Goal: Task Accomplishment & Management: Manage account settings

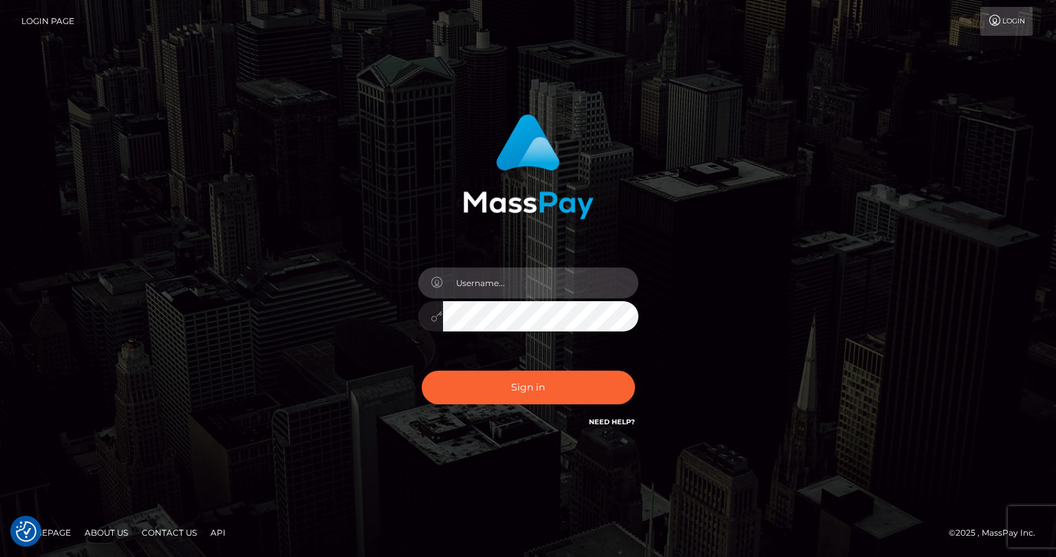
click at [528, 287] on input "text" at bounding box center [540, 283] width 195 height 31
type input "tatyanafansly1"
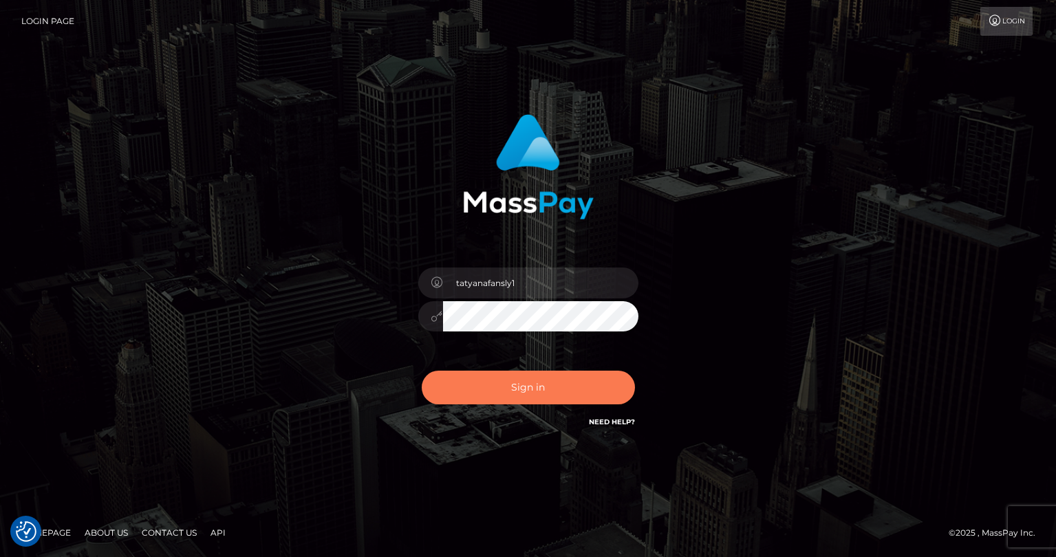
click at [530, 380] on button "Sign in" at bounding box center [528, 388] width 213 height 34
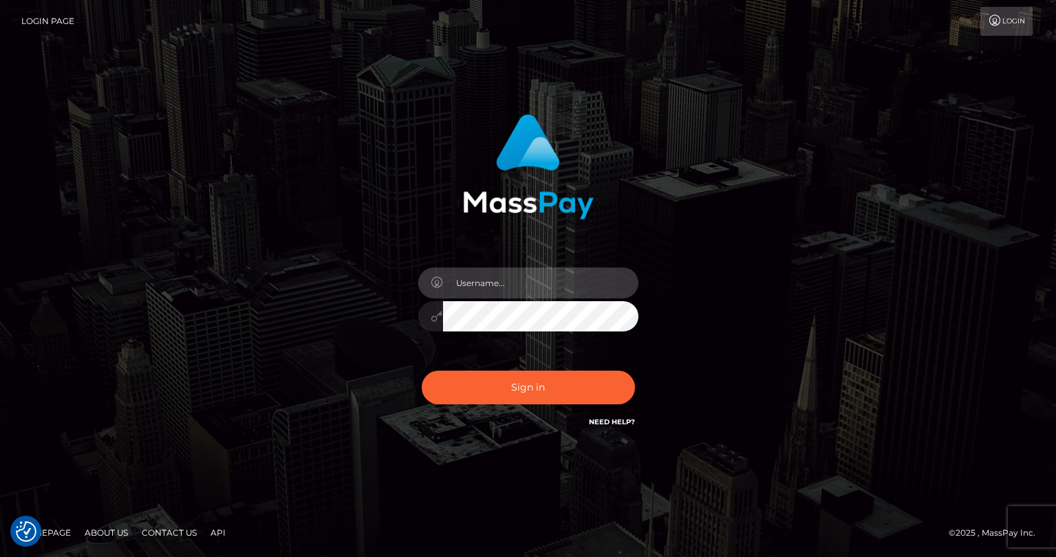
click at [531, 281] on input "text" at bounding box center [540, 283] width 195 height 31
type input "tatyanafansly1"
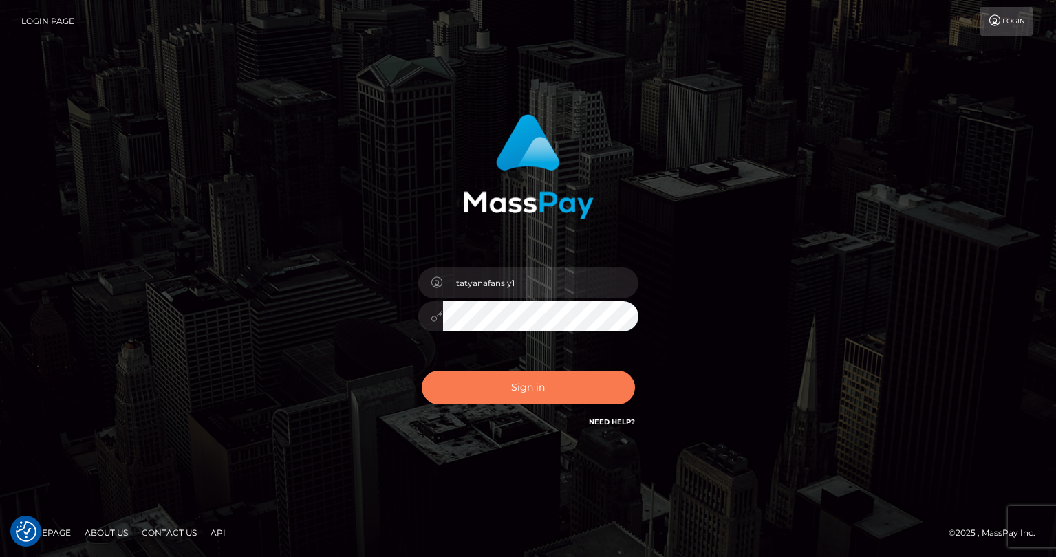
click at [521, 392] on button "Sign in" at bounding box center [528, 388] width 213 height 34
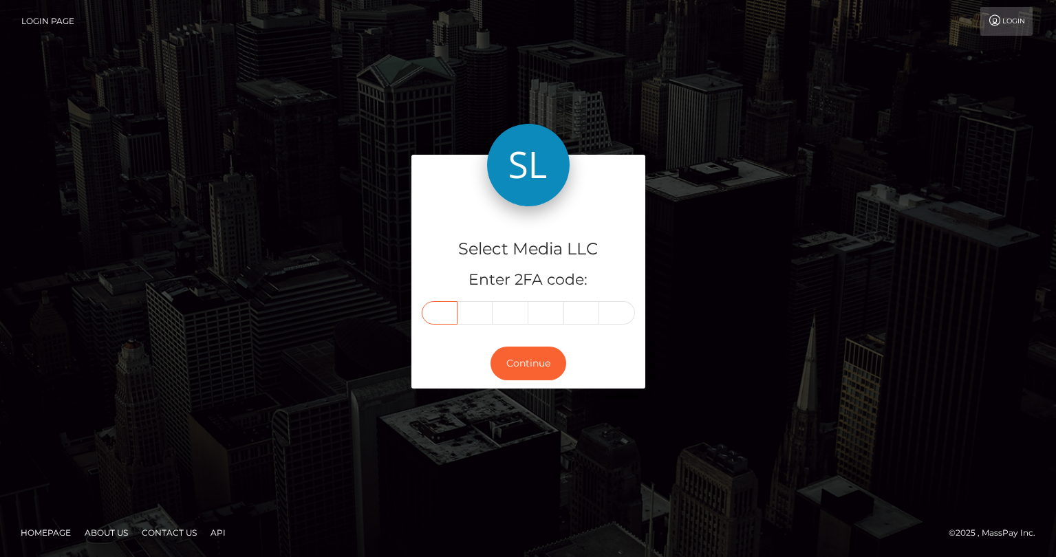
click at [447, 317] on input "text" at bounding box center [440, 312] width 36 height 23
type input "5"
type input "2"
type input "1"
type input "4"
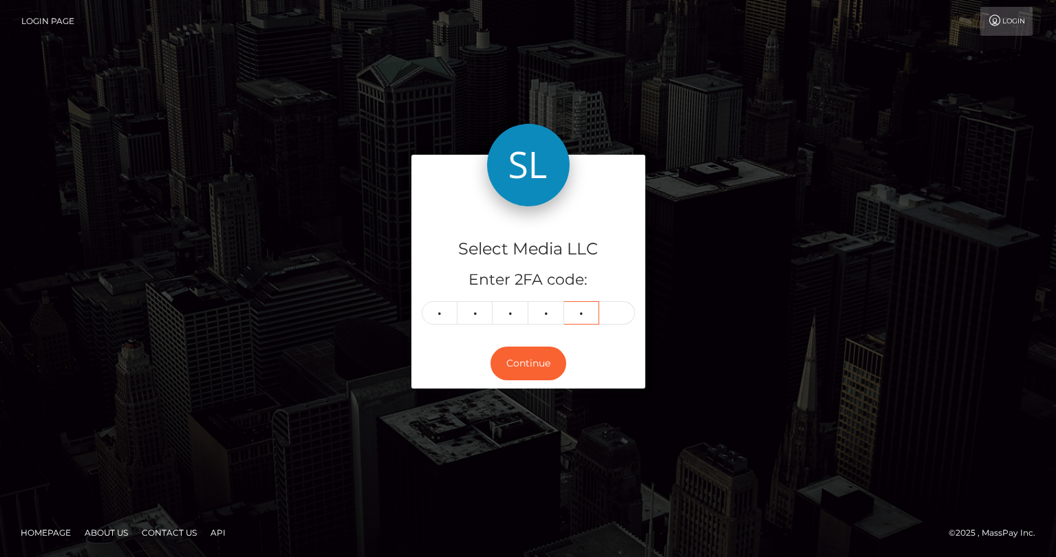
type input "8"
type input "9"
click at [496, 363] on button "Continue" at bounding box center [528, 364] width 76 height 34
